Goal: Contribute content: Add original content to the website for others to see

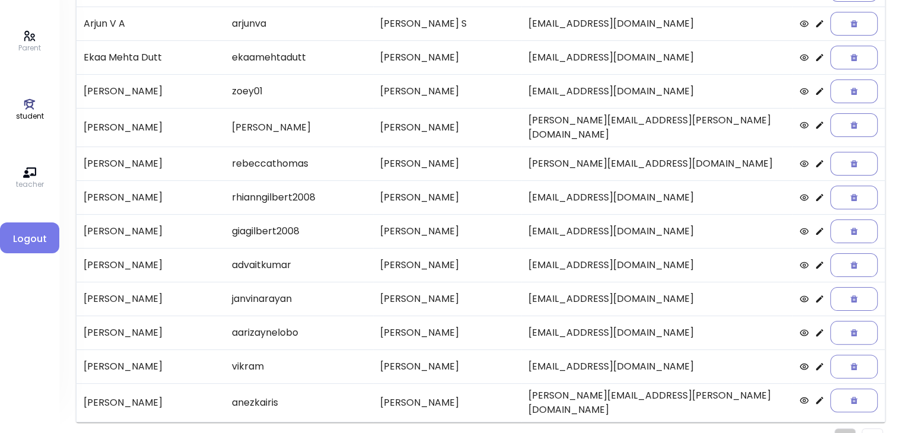
scroll to position [247, 0]
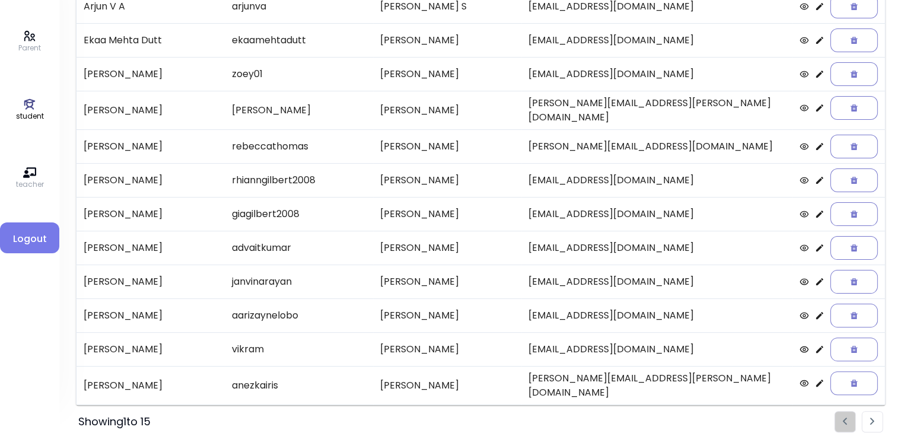
click at [448, 416] on li "Pagination" at bounding box center [872, 421] width 21 height 21
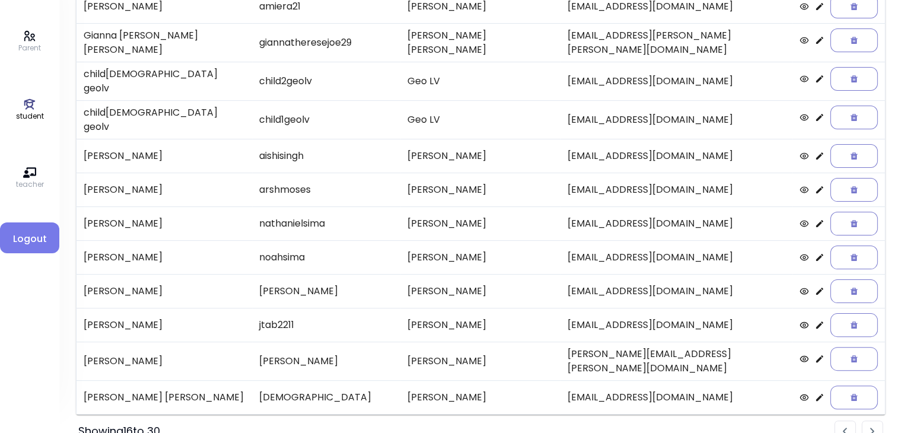
click at [448, 428] on img "Pagination" at bounding box center [872, 432] width 5 height 8
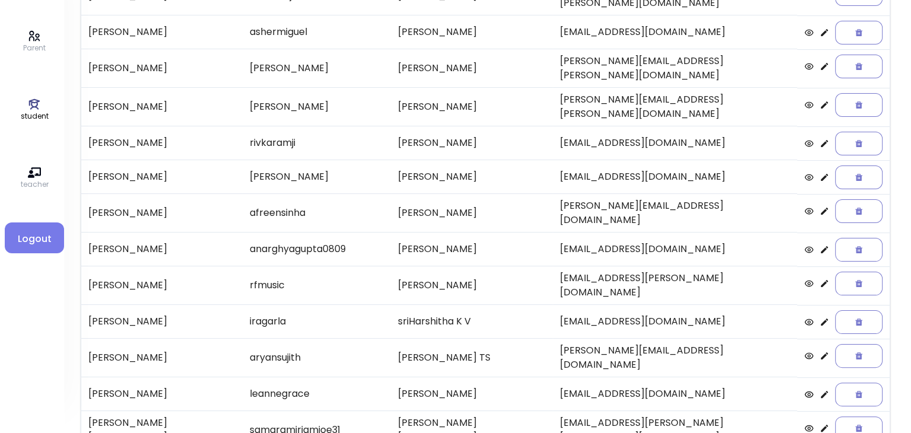
scroll to position [193, 0]
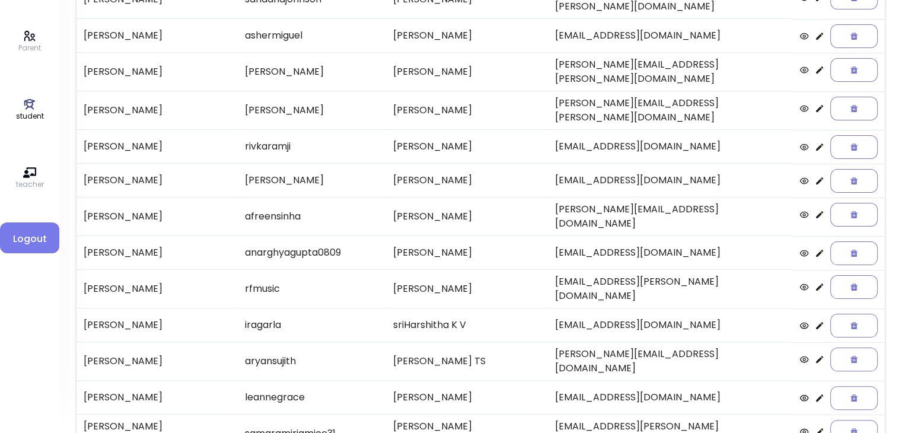
click at [448, 104] on icon at bounding box center [819, 108] width 9 height 9
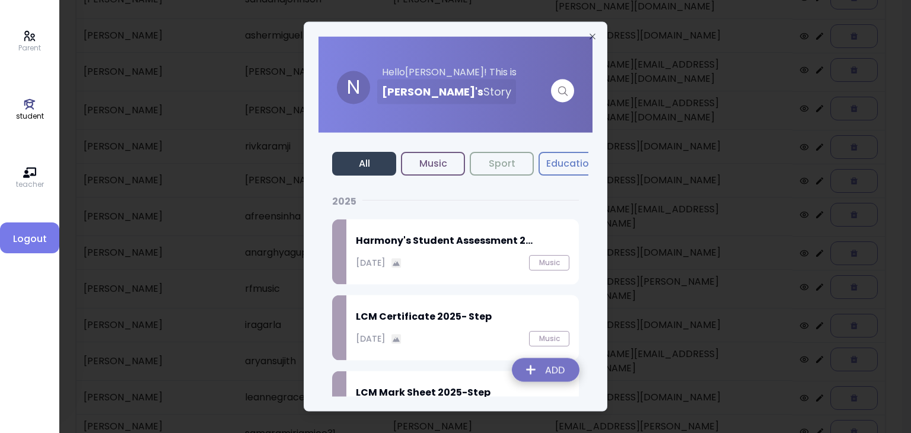
click at [412, 252] on div "Harmony's Student Assessment 2... [DATE] Music" at bounding box center [462, 251] width 232 height 65
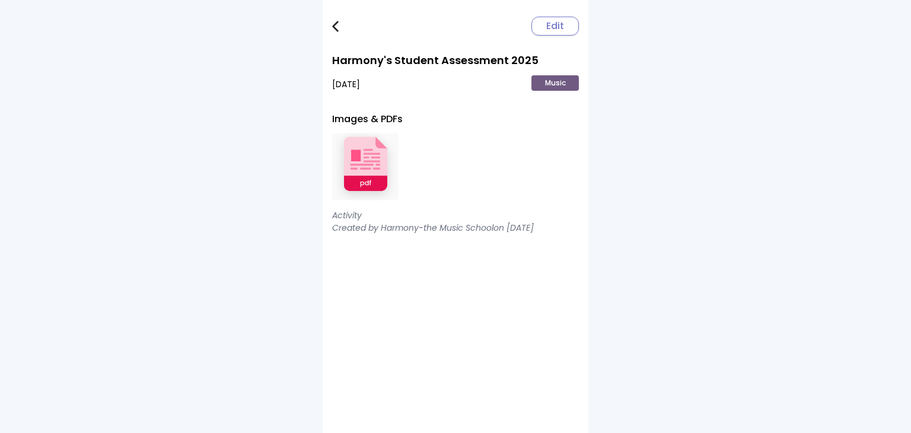
click at [357, 161] on img at bounding box center [365, 167] width 66 height 78
click at [448, 23] on span "Edit" at bounding box center [555, 26] width 18 height 14
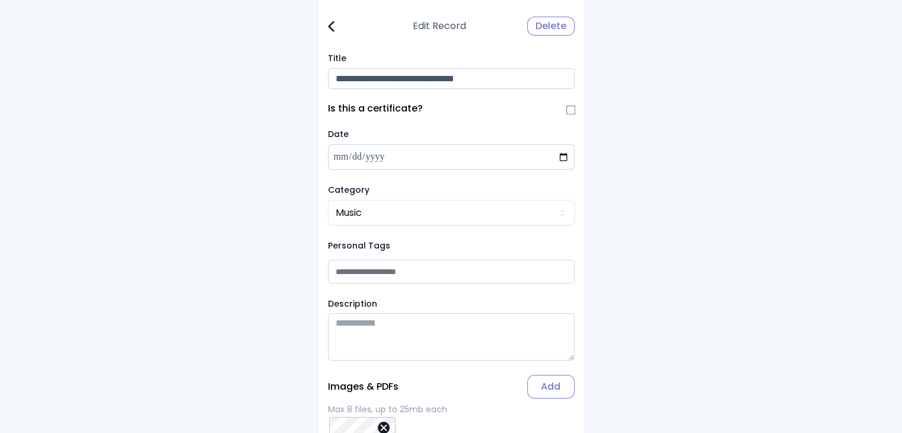
click at [448, 28] on div "Delete" at bounding box center [550, 26] width 47 height 19
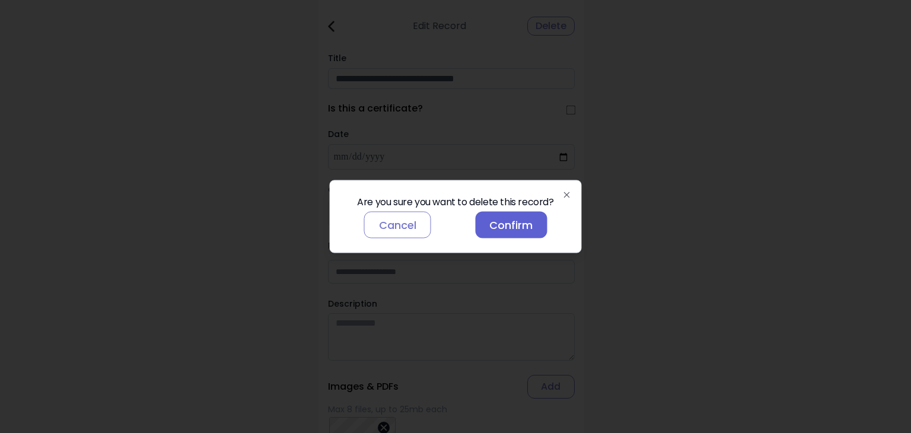
click at [448, 232] on button "Confirm" at bounding box center [511, 225] width 72 height 27
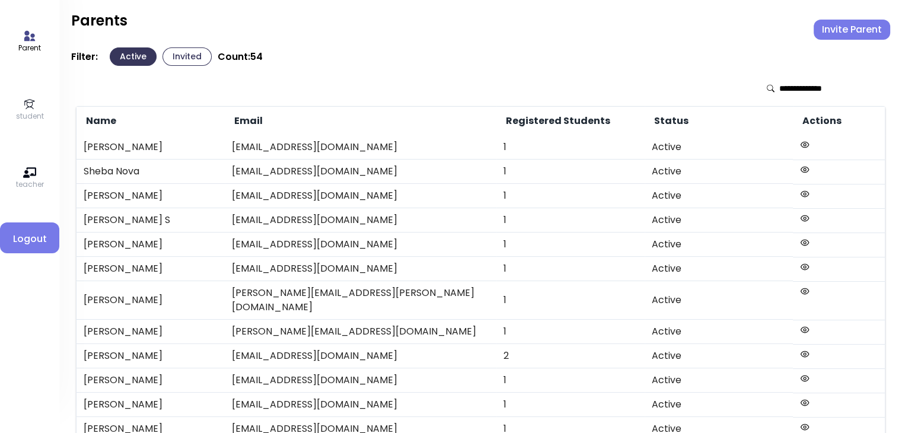
click at [24, 111] on p "student" at bounding box center [30, 116] width 28 height 11
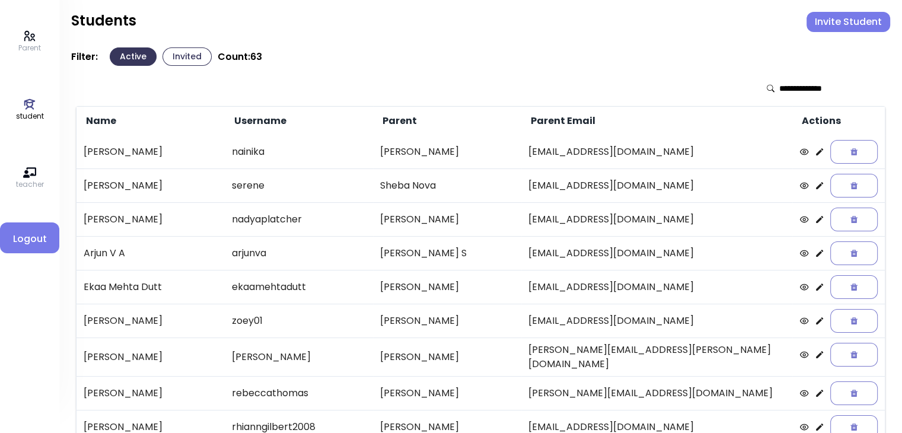
scroll to position [247, 0]
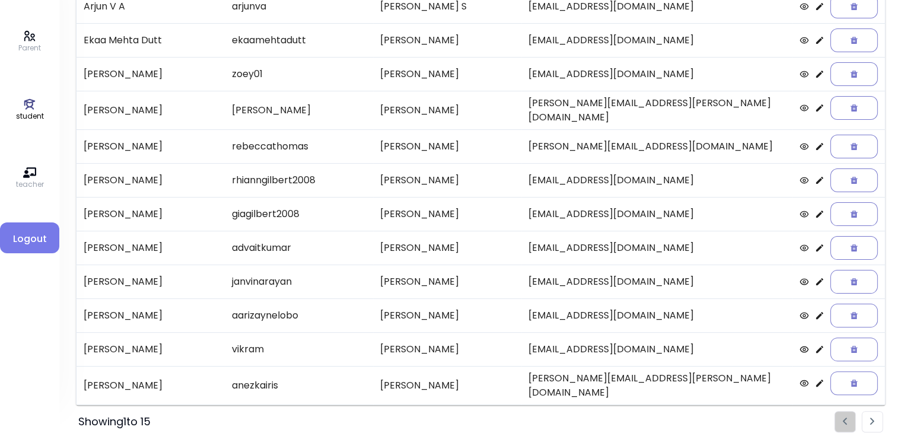
click at [448, 413] on li "Pagination" at bounding box center [872, 421] width 21 height 21
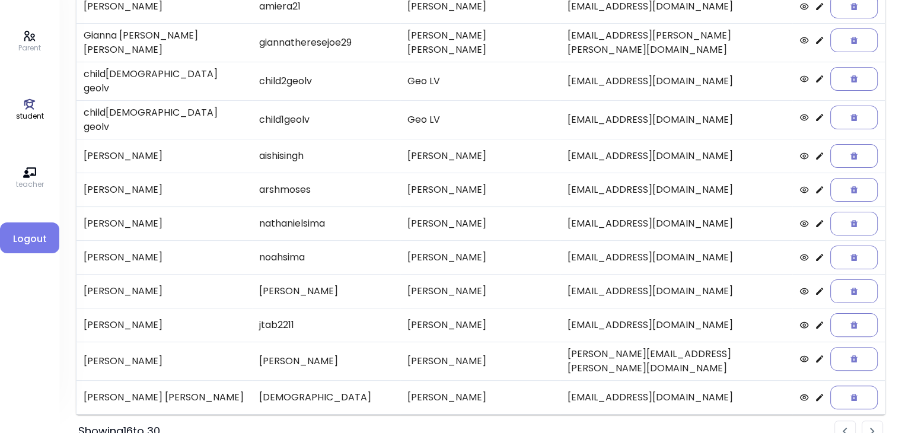
click at [448, 421] on li "Pagination" at bounding box center [872, 431] width 21 height 21
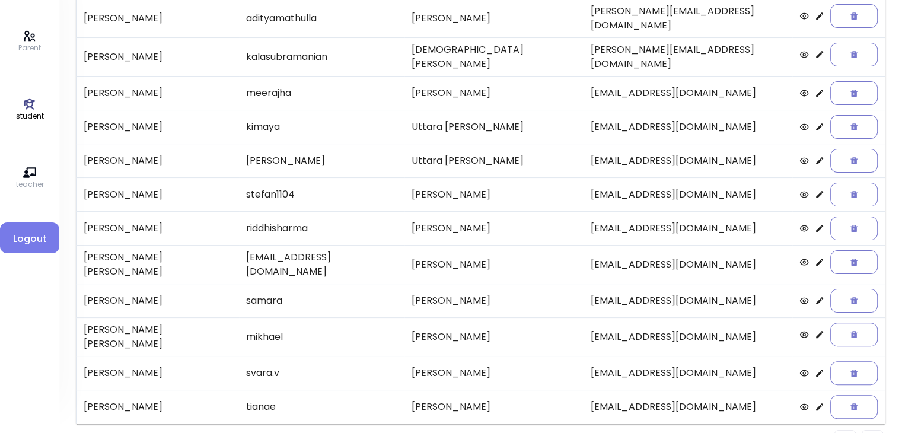
click at [448, 428] on li "Pagination" at bounding box center [872, 440] width 21 height 21
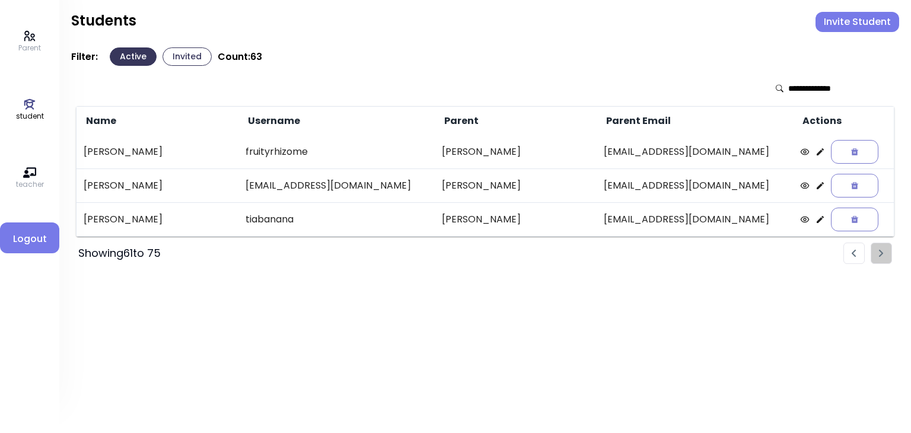
click at [448, 254] on img "Pagination" at bounding box center [854, 254] width 5 height 8
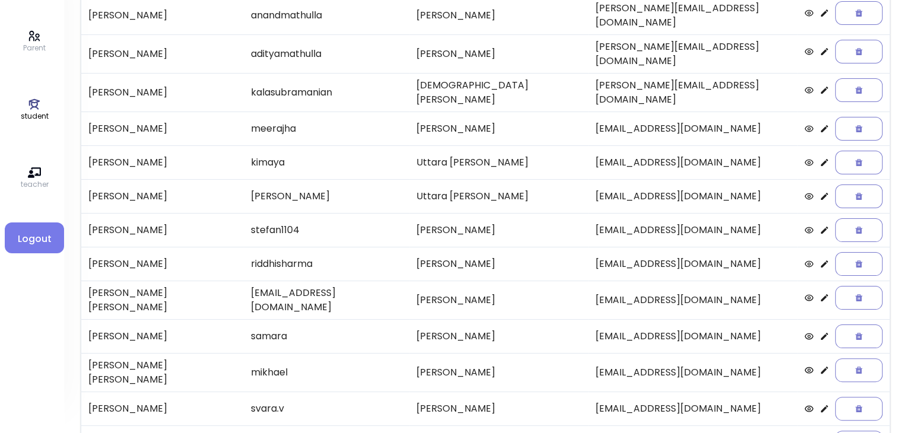
scroll to position [247, 0]
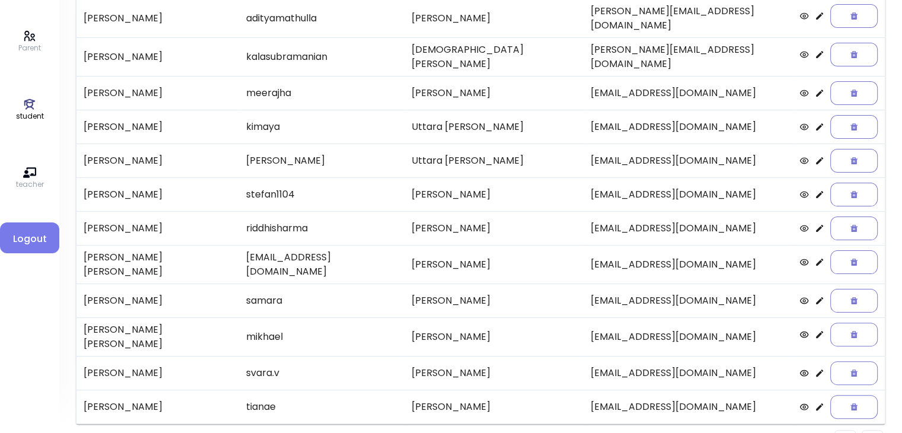
click at [448, 428] on li "Pagination" at bounding box center [844, 440] width 21 height 21
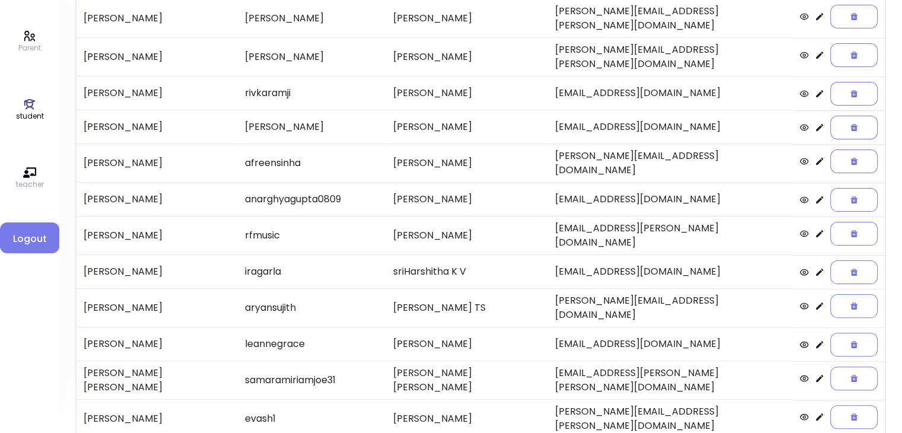
click at [448, 50] on icon at bounding box center [819, 54] width 9 height 9
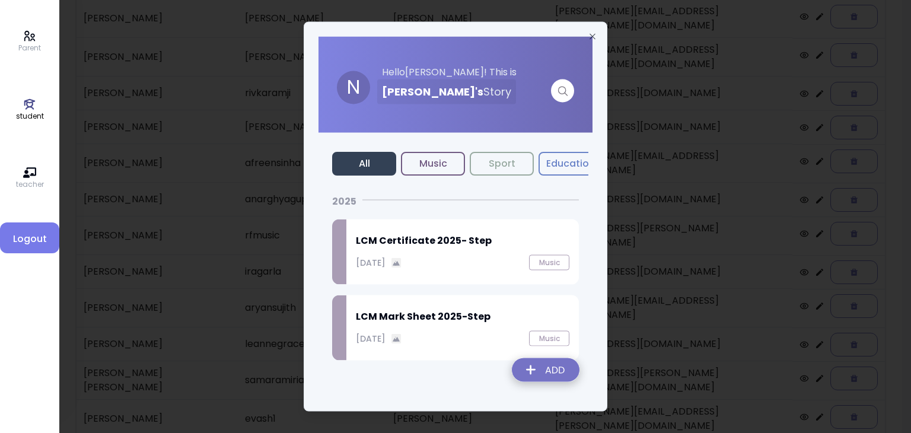
click at [448, 368] on img at bounding box center [545, 372] width 87 height 42
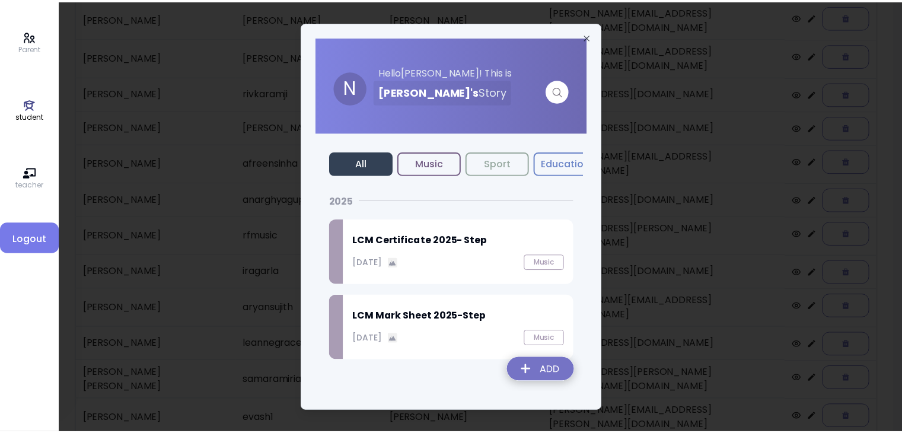
scroll to position [71, 0]
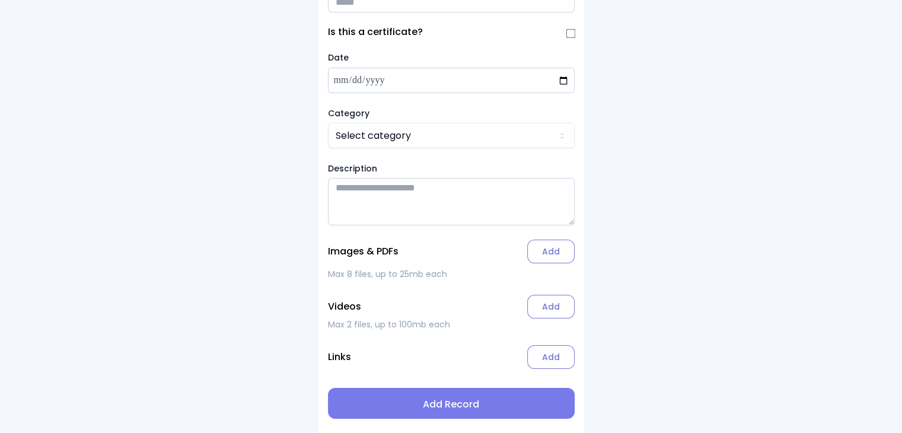
click at [363, 5] on input "Title" at bounding box center [451, 2] width 247 height 21
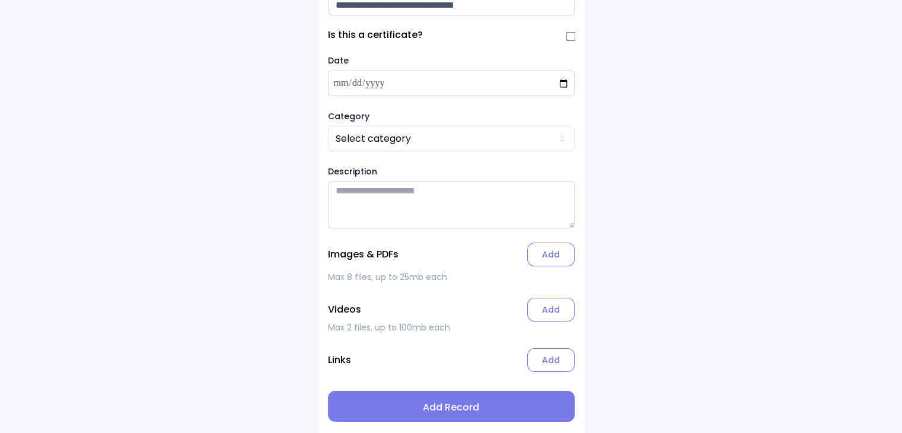
type input "**********"
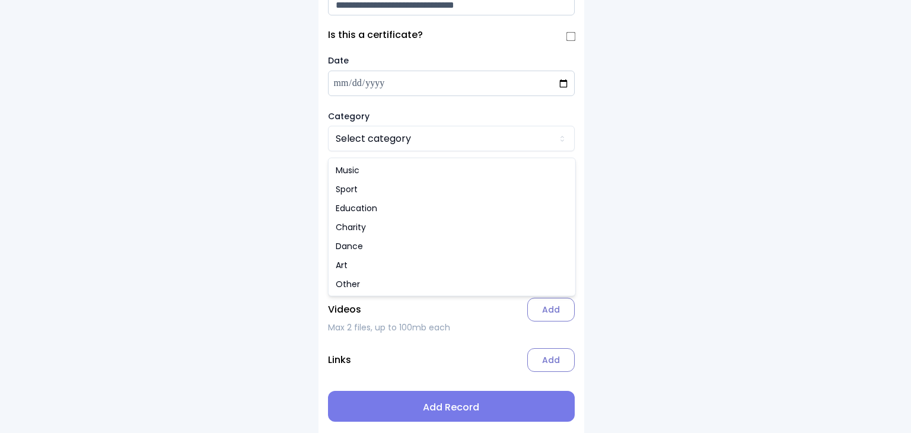
click at [362, 136] on html "**********" at bounding box center [455, 186] width 911 height 500
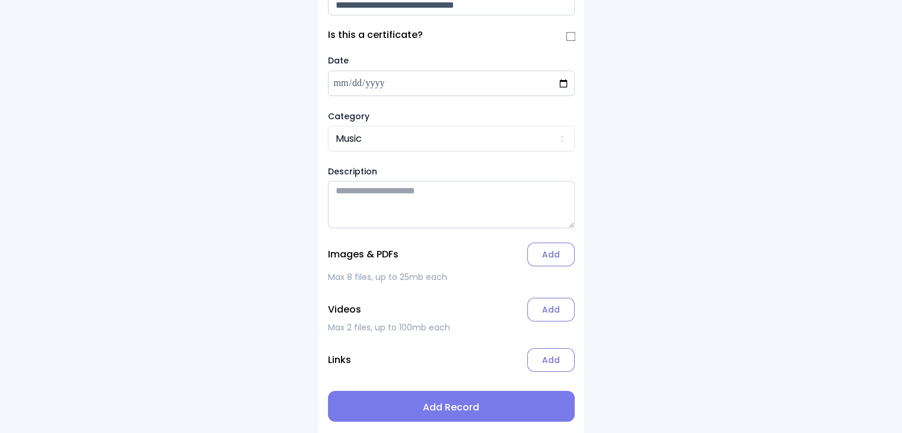
click at [448, 256] on label "Add" at bounding box center [550, 255] width 47 height 24
click at [0, 0] on input "Add" at bounding box center [0, 0] width 0 height 0
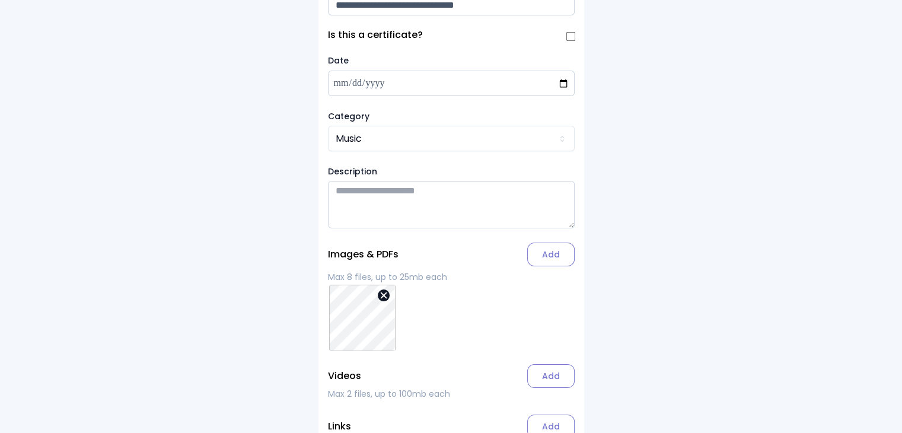
scroll to position [138, 0]
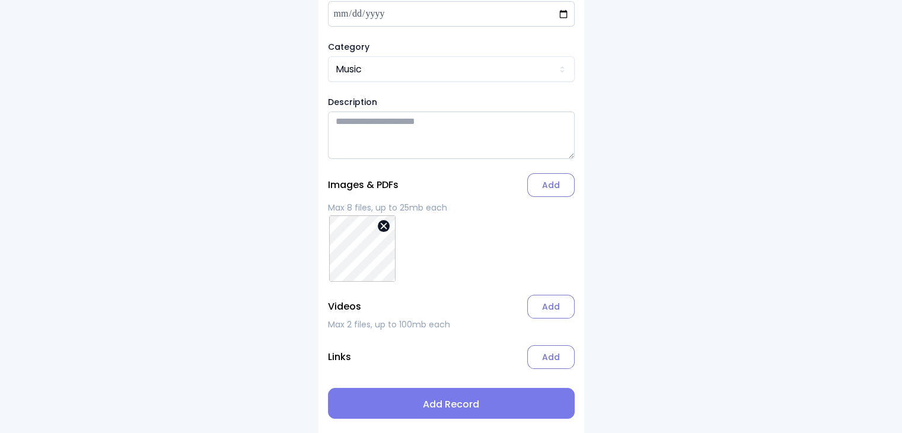
click at [441, 403] on span "Add Record" at bounding box center [451, 404] width 228 height 14
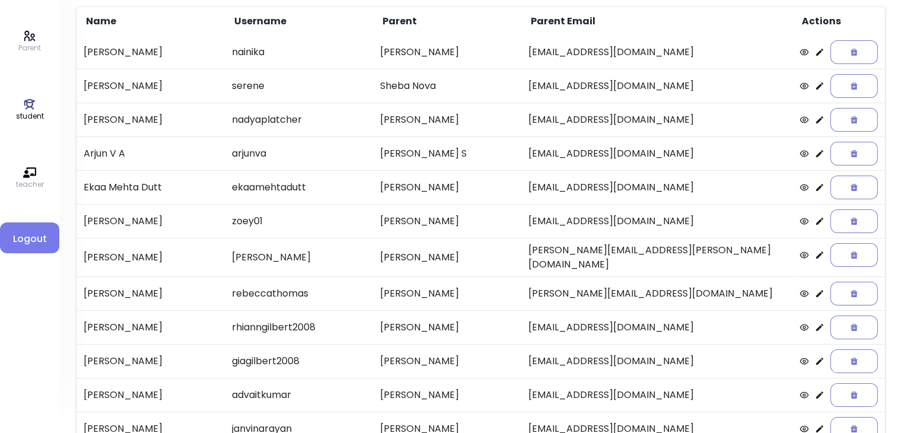
scroll to position [101, 0]
click at [448, 216] on icon at bounding box center [819, 219] width 7 height 7
